Goal: Information Seeking & Learning: Learn about a topic

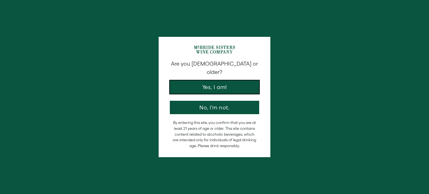
click at [218, 81] on button "Yes, I am!" at bounding box center [214, 86] width 89 height 13
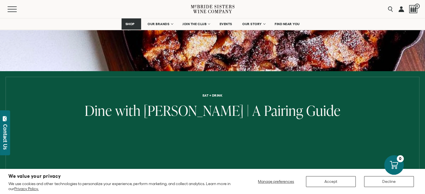
scroll to position [93, 0]
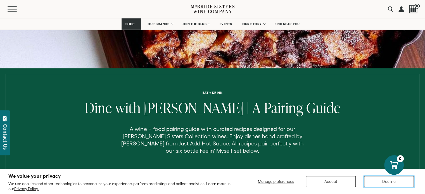
click at [380, 179] on button "Decline" at bounding box center [389, 181] width 50 height 11
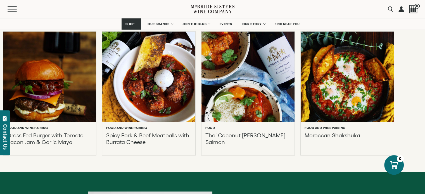
scroll to position [244, 0]
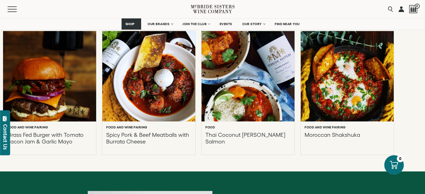
click at [64, 82] on div at bounding box center [49, 76] width 102 height 99
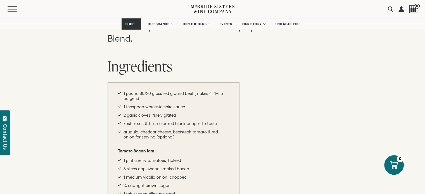
scroll to position [323, 0]
